Goal: Find specific page/section: Find specific page/section

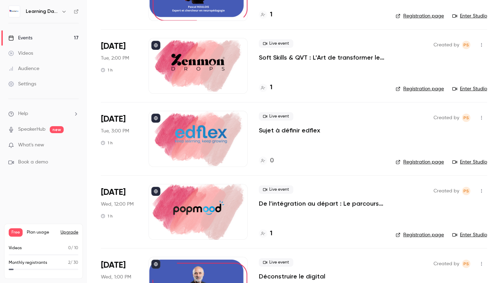
scroll to position [240, 0]
click at [207, 148] on div at bounding box center [198, 139] width 99 height 56
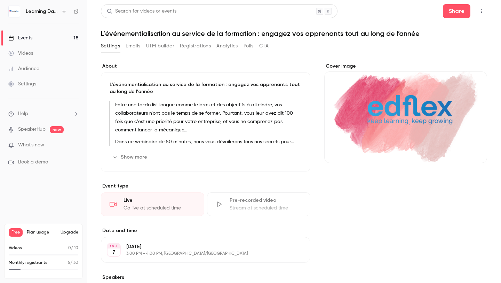
click at [36, 38] on link "Events 18" at bounding box center [43, 37] width 87 height 15
